Goal: Information Seeking & Learning: Check status

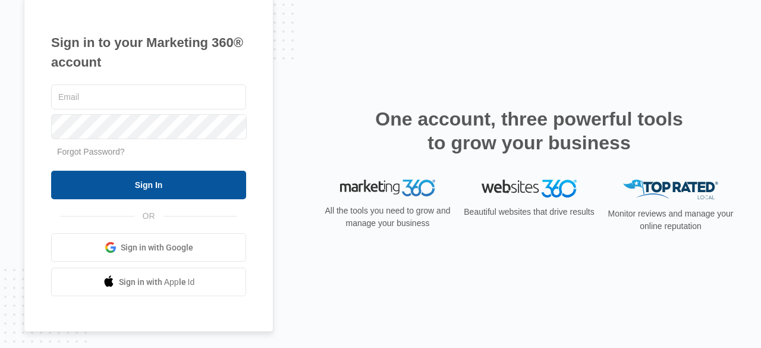
type input "doug@fertilefruit.com"
click at [165, 195] on input "Sign In" at bounding box center [148, 185] width 195 height 29
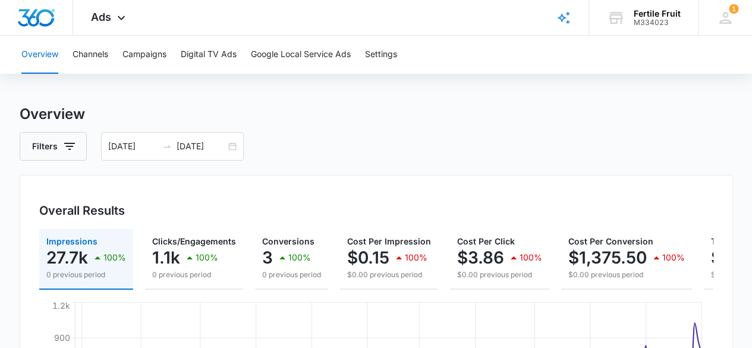
scroll to position [8, 0]
click at [205, 146] on input "[DATE]" at bounding box center [201, 146] width 49 height 13
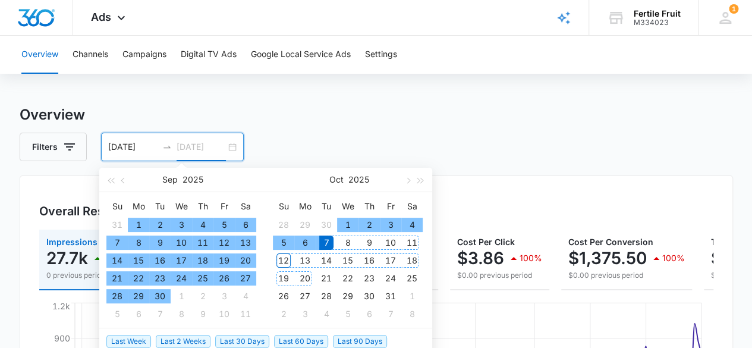
type input "[DATE]"
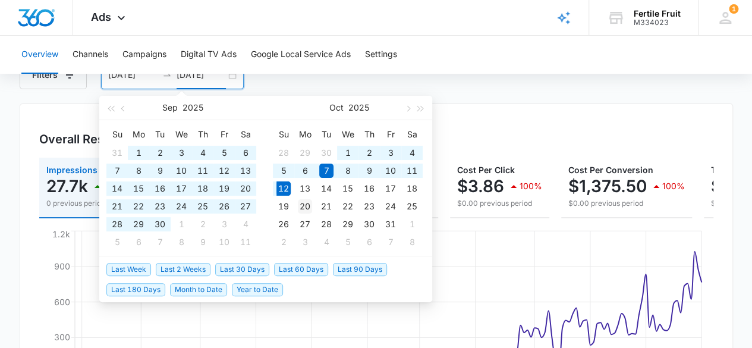
scroll to position [81, 0]
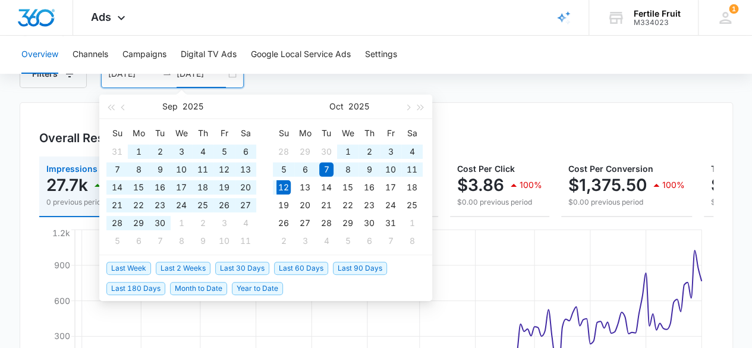
click at [142, 282] on span "Last 180 Days" at bounding box center [135, 288] width 59 height 13
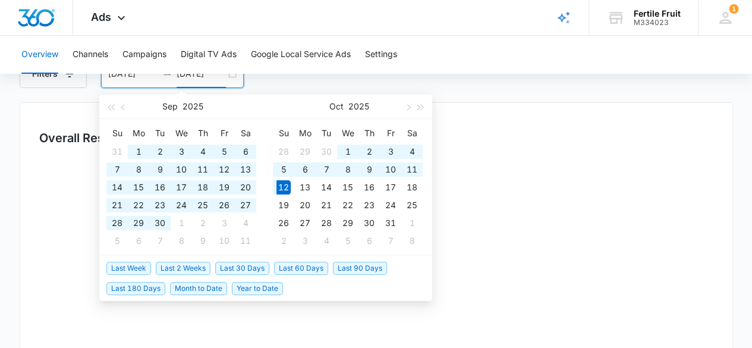
type input "[DATE]"
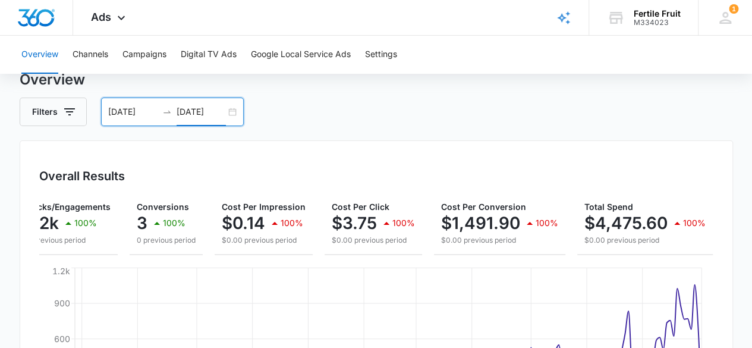
scroll to position [64, 0]
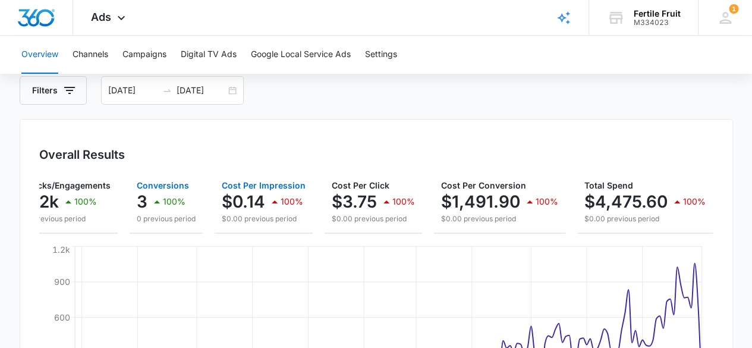
drag, startPoint x: 230, startPoint y: 231, endPoint x: 186, endPoint y: 231, distance: 44.0
click at [186, 231] on div "Impressions 31.1k 100% 0 previous period Clicks/Engagements 1.2k 100% 0 previou…" at bounding box center [376, 203] width 674 height 61
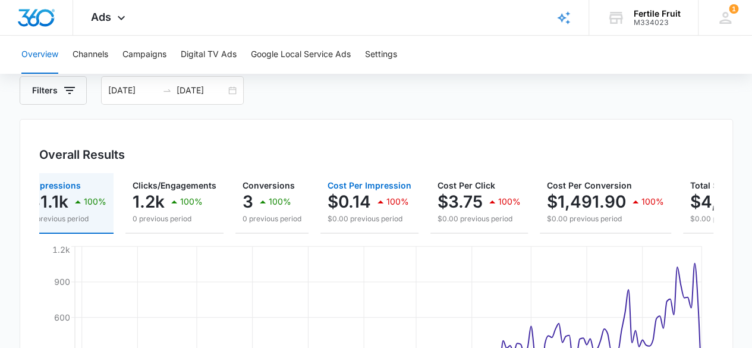
scroll to position [0, 0]
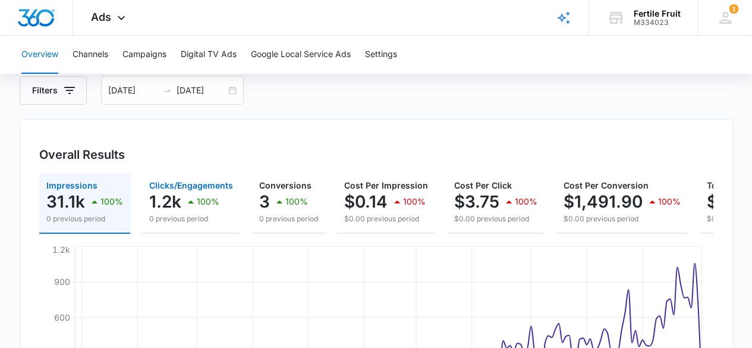
click at [163, 202] on p "1.2k" at bounding box center [165, 201] width 32 height 19
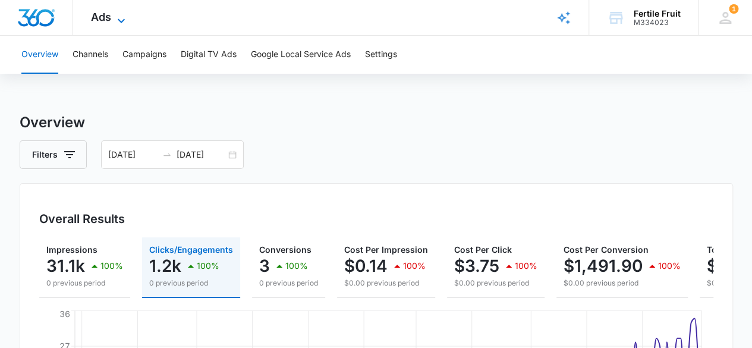
click at [107, 15] on span "Ads" at bounding box center [101, 17] width 20 height 12
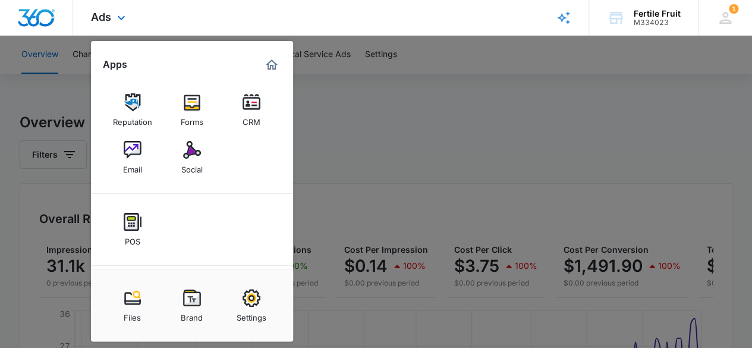
scroll to position [67, 0]
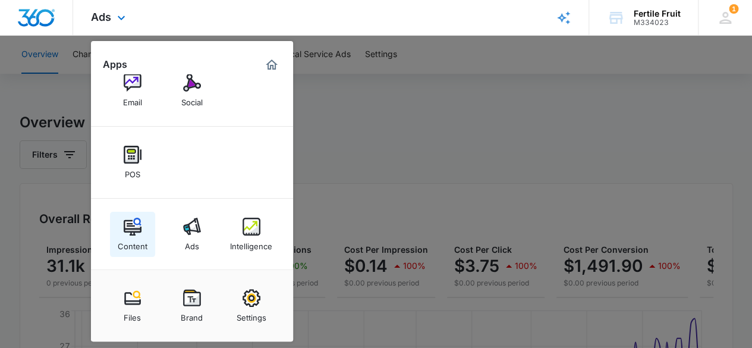
click at [131, 225] on img at bounding box center [133, 227] width 18 height 18
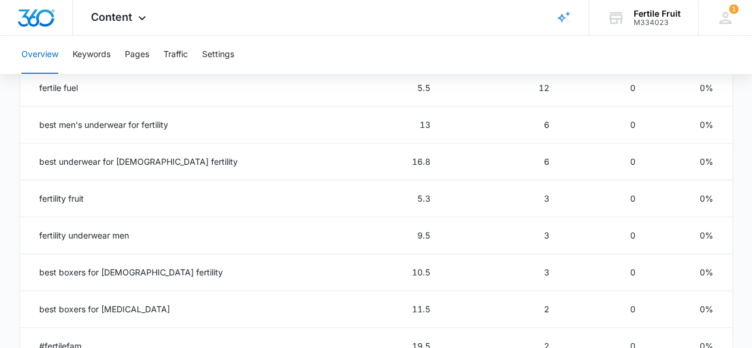
scroll to position [655, 0]
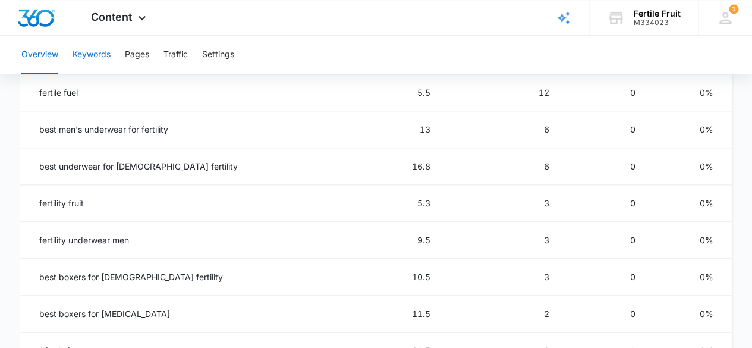
click at [84, 46] on button "Keywords" at bounding box center [92, 55] width 38 height 38
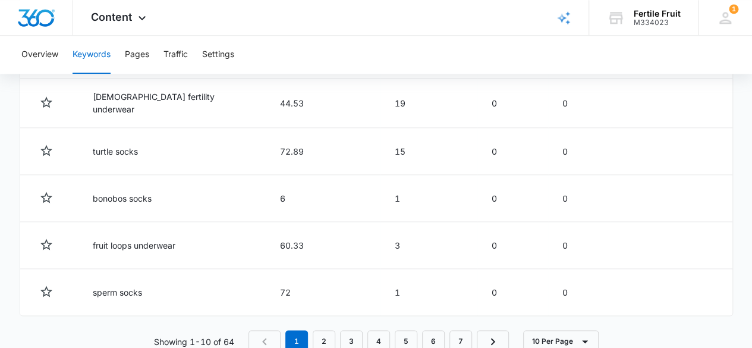
scroll to position [730, 0]
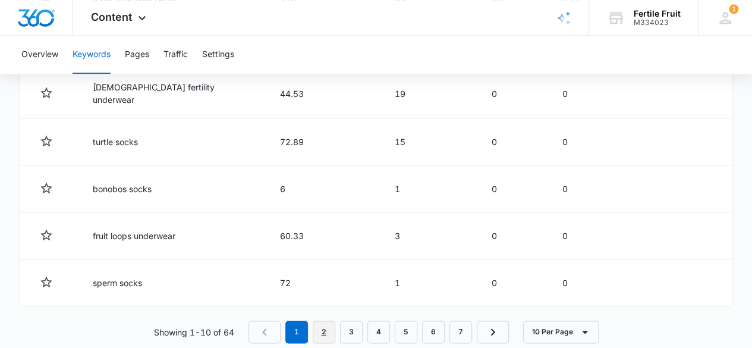
click at [327, 328] on link "2" at bounding box center [324, 332] width 23 height 23
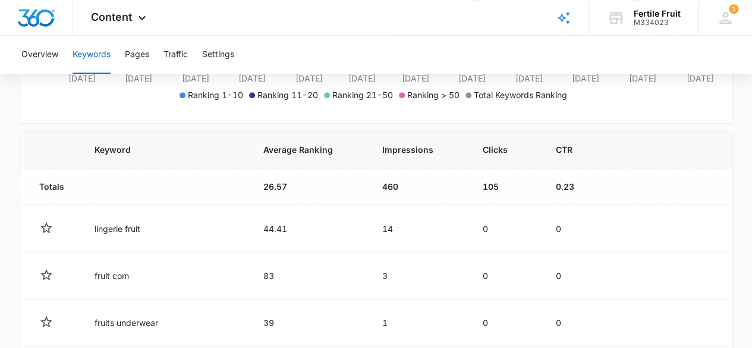
scroll to position [359, 0]
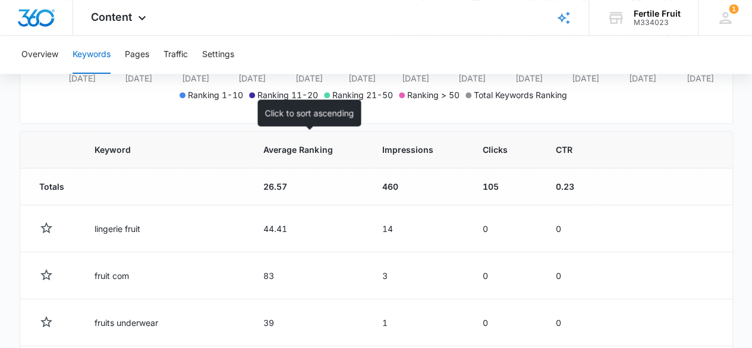
click at [297, 147] on span "Average Ranking" at bounding box center [299, 149] width 73 height 12
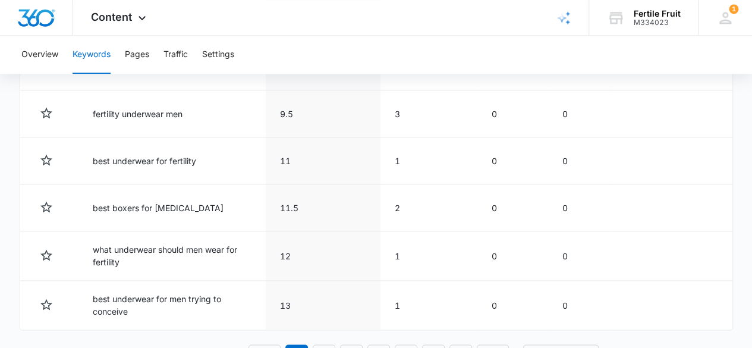
scroll to position [716, 0]
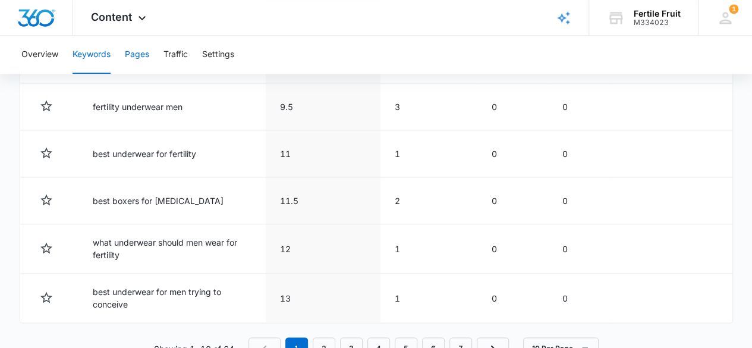
click at [135, 55] on button "Pages" at bounding box center [137, 55] width 24 height 38
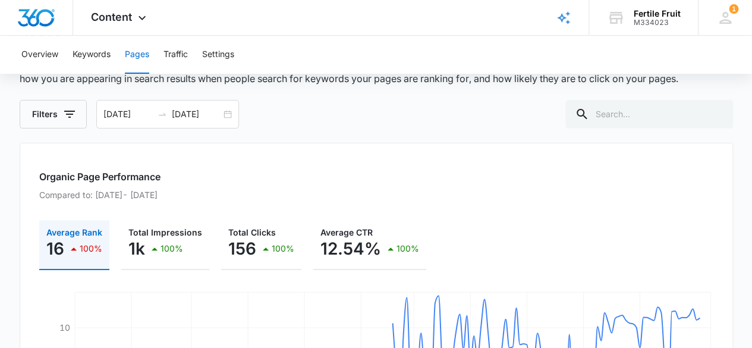
scroll to position [24, 0]
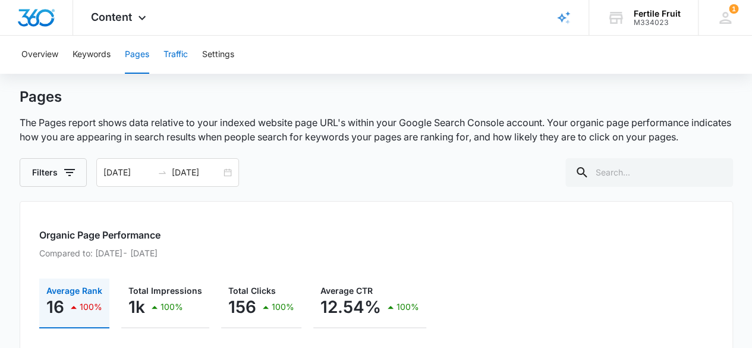
click at [177, 47] on button "Traffic" at bounding box center [176, 55] width 24 height 38
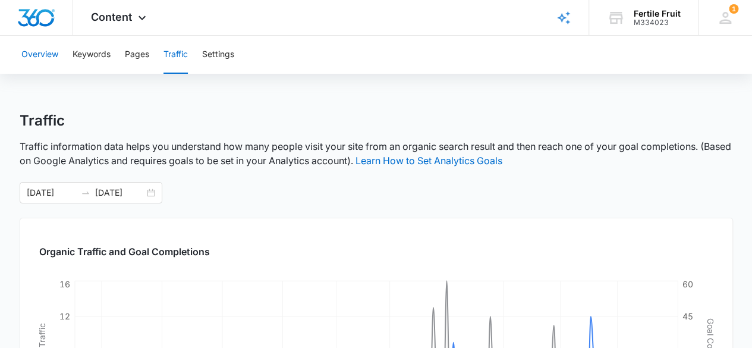
click at [53, 59] on button "Overview" at bounding box center [39, 55] width 37 height 38
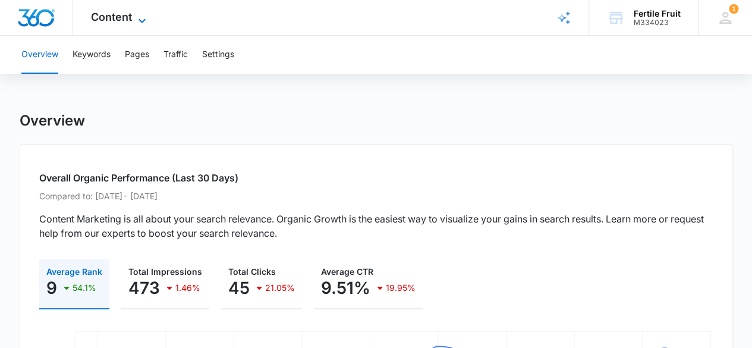
click at [124, 17] on span "Content" at bounding box center [111, 17] width 41 height 12
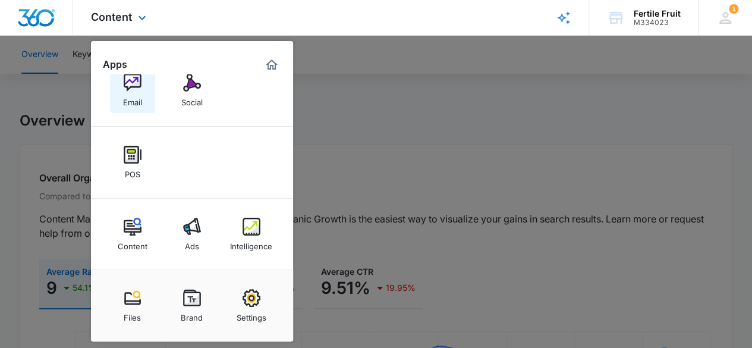
click at [127, 87] on img at bounding box center [133, 83] width 18 height 18
